Goal: Book appointment/travel/reservation

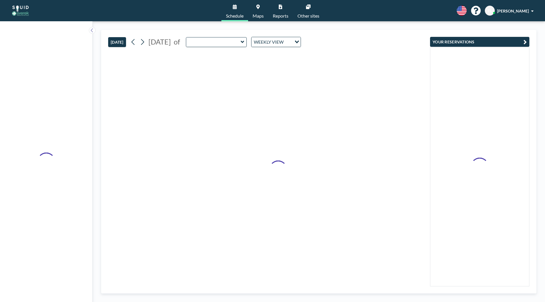
type input "Conference Room"
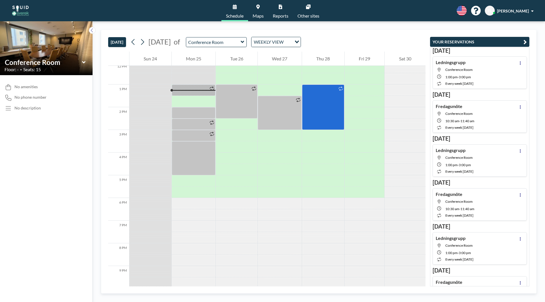
scroll to position [284, 0]
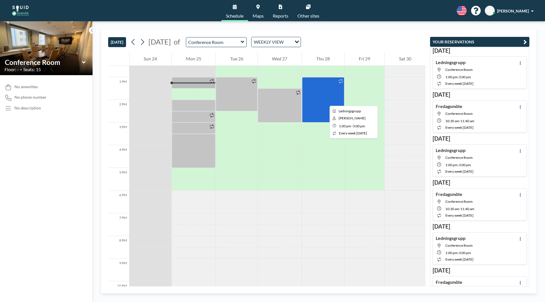
drag, startPoint x: 325, startPoint y: 101, endPoint x: 321, endPoint y: 104, distance: 5.2
click at [321, 104] on div at bounding box center [323, 99] width 42 height 45
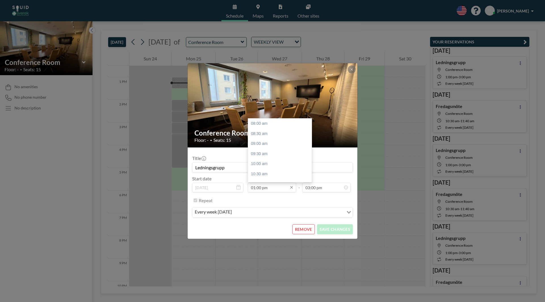
scroll to position [101, 0]
click at [269, 186] on input "01:00 pm" at bounding box center [272, 188] width 48 height 10
click at [266, 132] on div "01:30 pm" at bounding box center [281, 134] width 66 height 10
type input "01:30 pm"
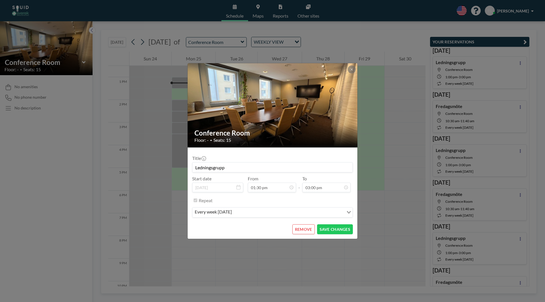
scroll to position [0, 0]
click at [338, 233] on button "SAVE CHANGES" at bounding box center [335, 229] width 36 height 10
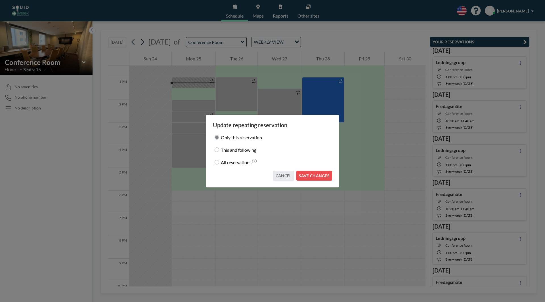
click at [215, 162] on input "All reservations" at bounding box center [216, 162] width 5 height 5
radio input "true"
click at [317, 174] on button "SAVE CHANGES" at bounding box center [314, 176] width 36 height 10
